Goal: Task Accomplishment & Management: Manage account settings

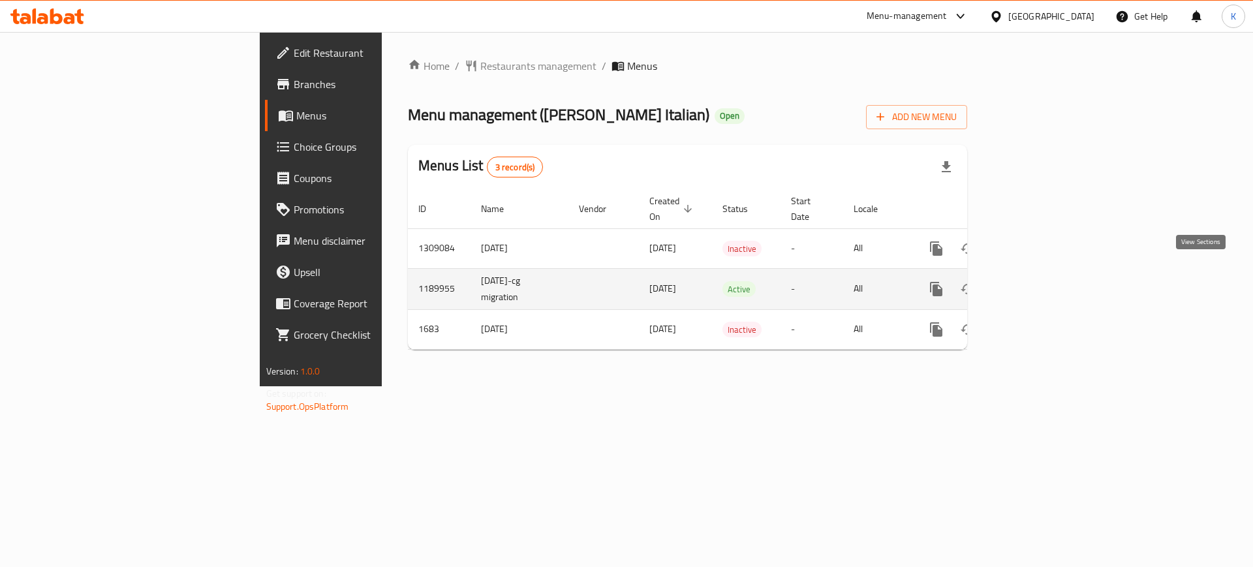
click at [1046, 283] on link "enhanced table" at bounding box center [1030, 288] width 31 height 31
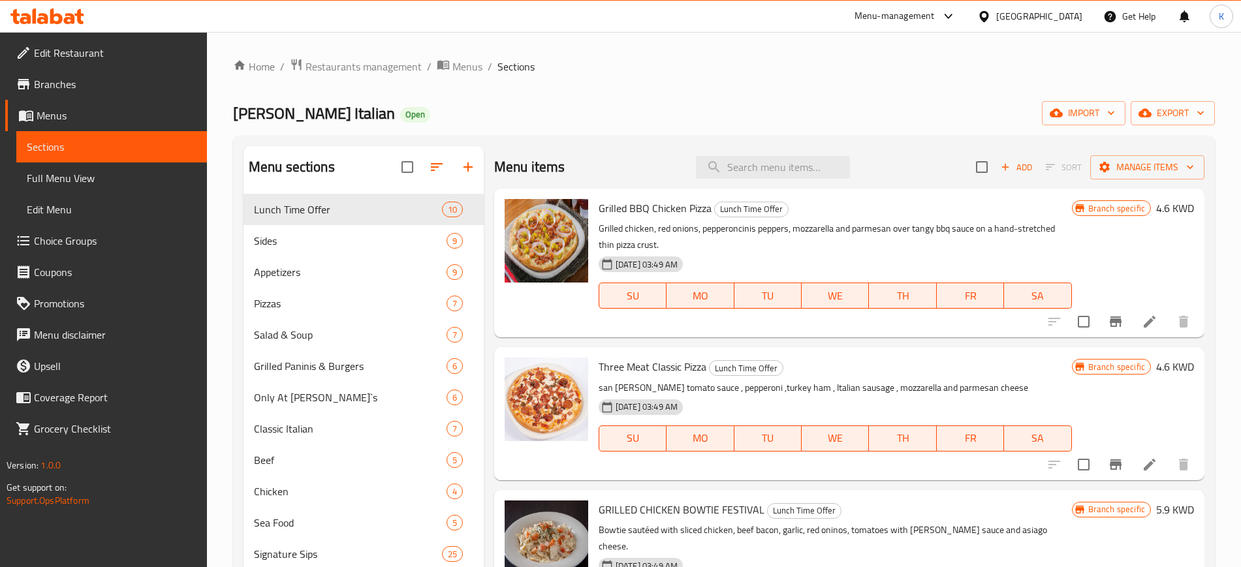
click at [68, 117] on span "Menus" at bounding box center [117, 116] width 160 height 16
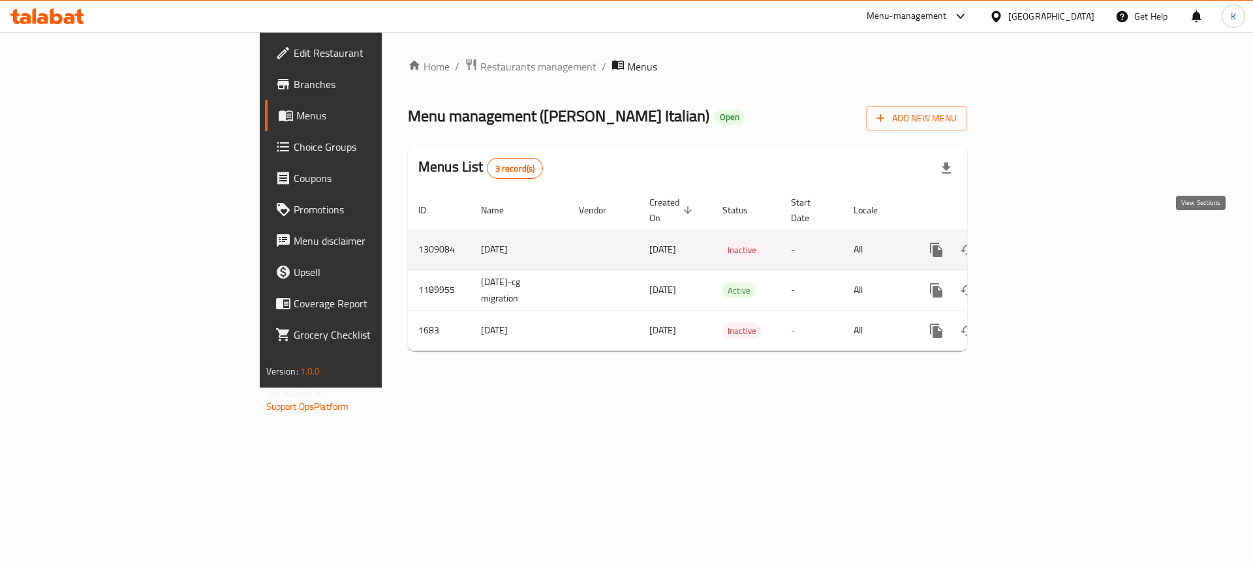
click at [1038, 242] on icon "enhanced table" at bounding box center [1031, 250] width 16 height 16
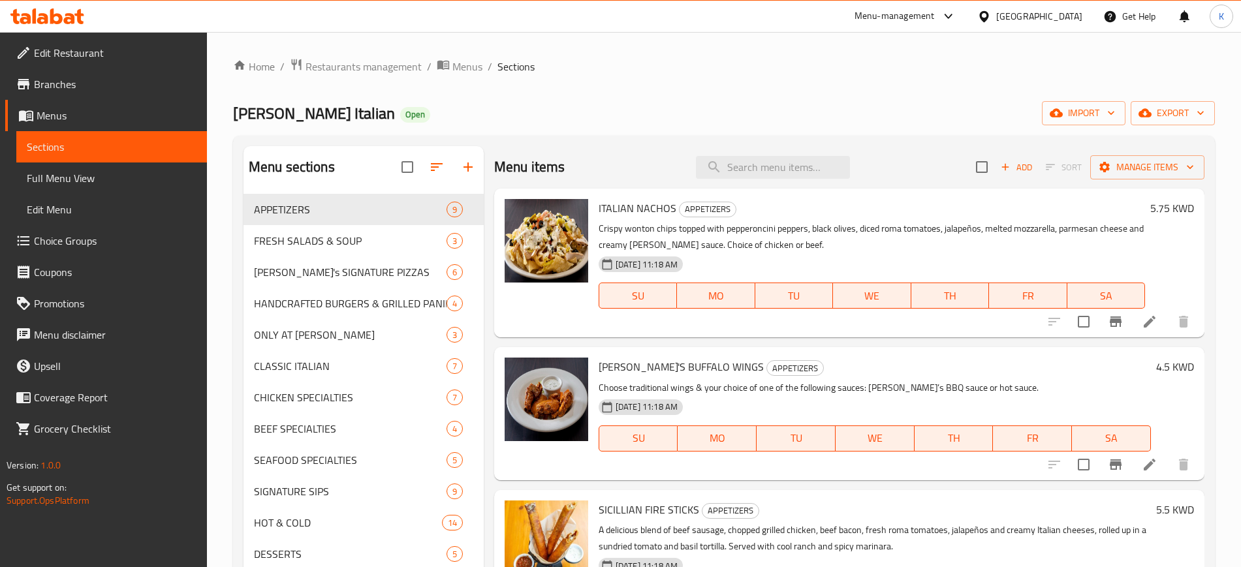
click at [80, 118] on span "Menus" at bounding box center [117, 116] width 160 height 16
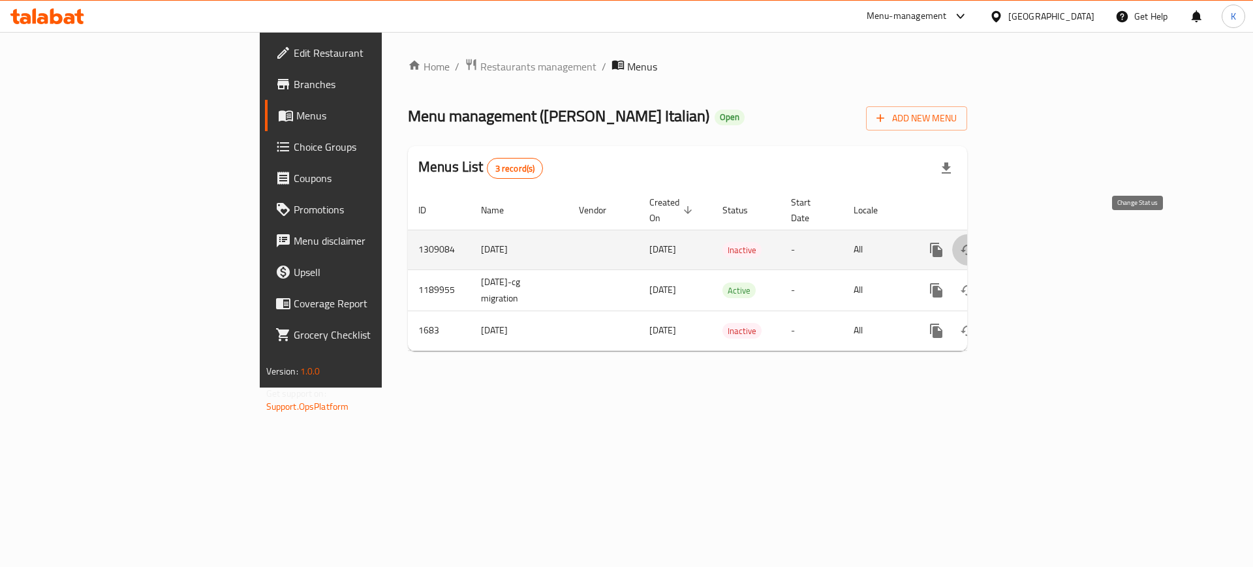
click at [975, 245] on icon "enhanced table" at bounding box center [968, 250] width 14 height 10
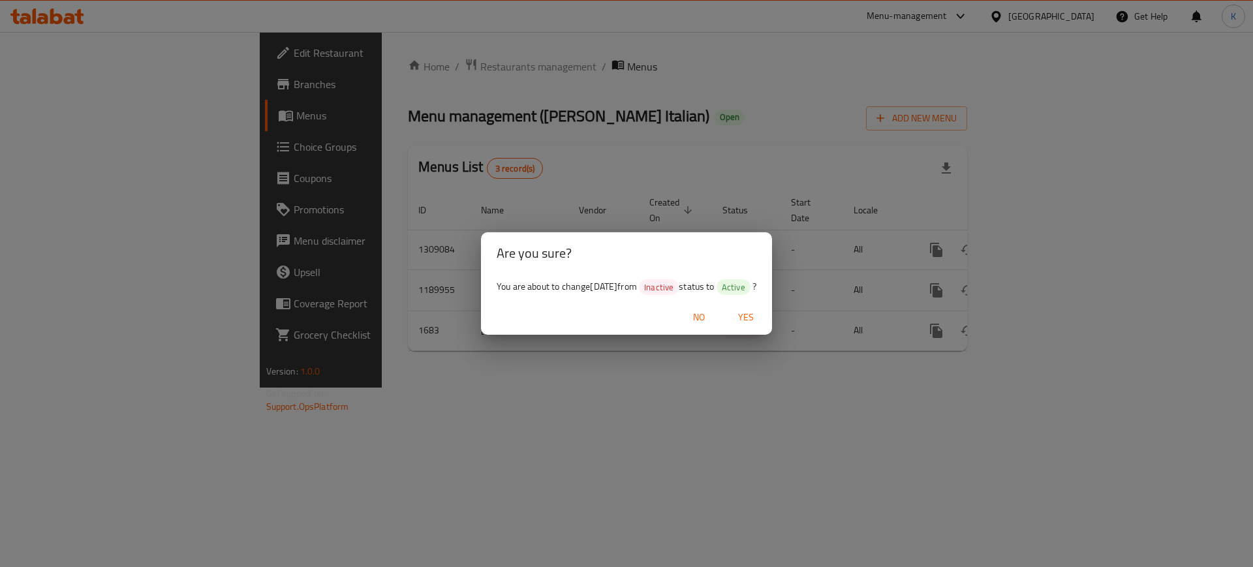
click at [750, 320] on span "Yes" at bounding box center [745, 317] width 31 height 16
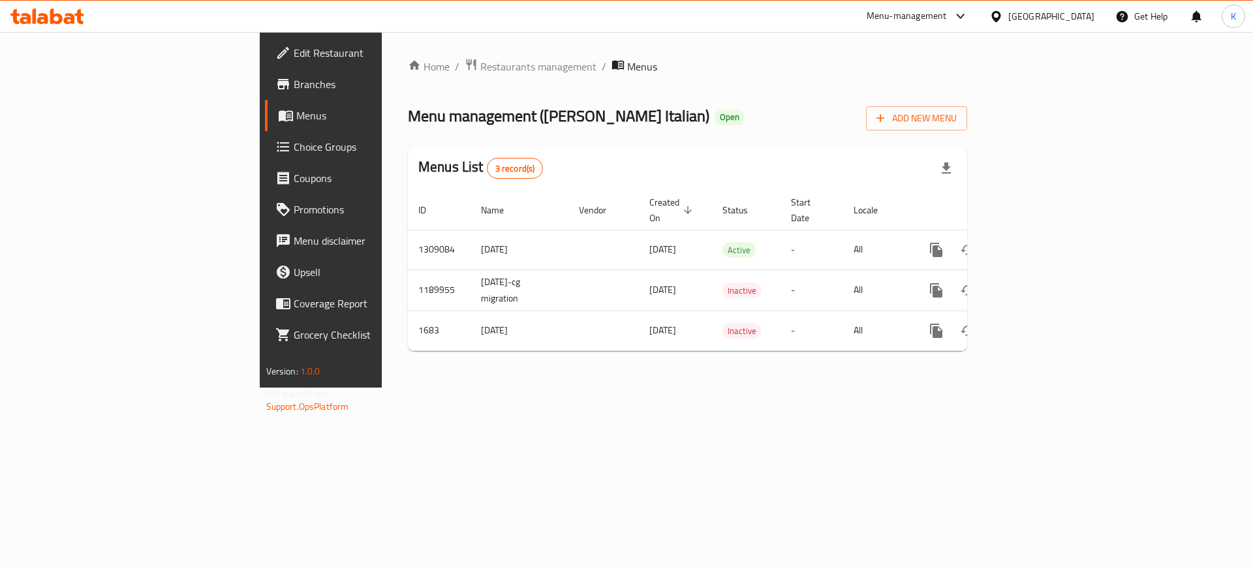
drag, startPoint x: 460, startPoint y: 441, endPoint x: 454, endPoint y: 431, distance: 11.8
click at [460, 388] on div "Home / Restaurants management / Menus Menu management ( [PERSON_NAME] Italian )…" at bounding box center [687, 210] width 611 height 356
